Goal: Find specific page/section

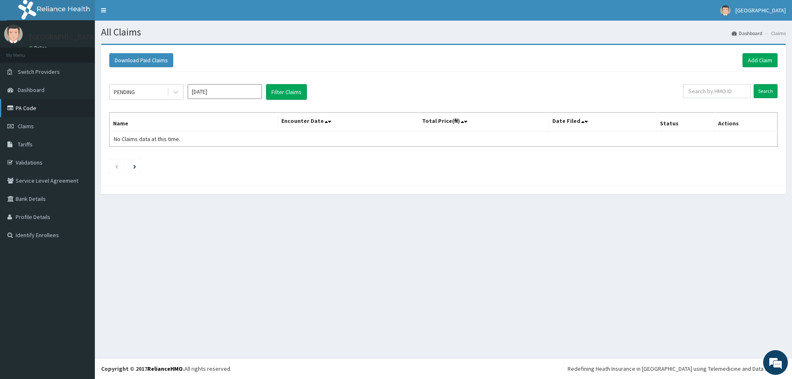
click at [21, 107] on link "PA Code" at bounding box center [47, 108] width 95 height 18
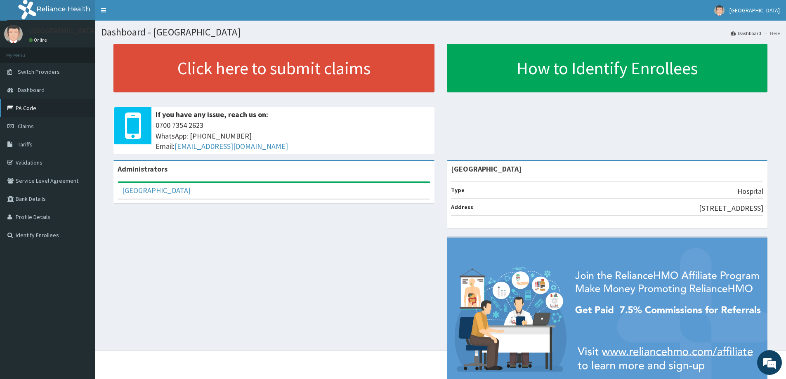
click at [22, 109] on link "PA Code" at bounding box center [47, 108] width 95 height 18
